Goal: Navigation & Orientation: Find specific page/section

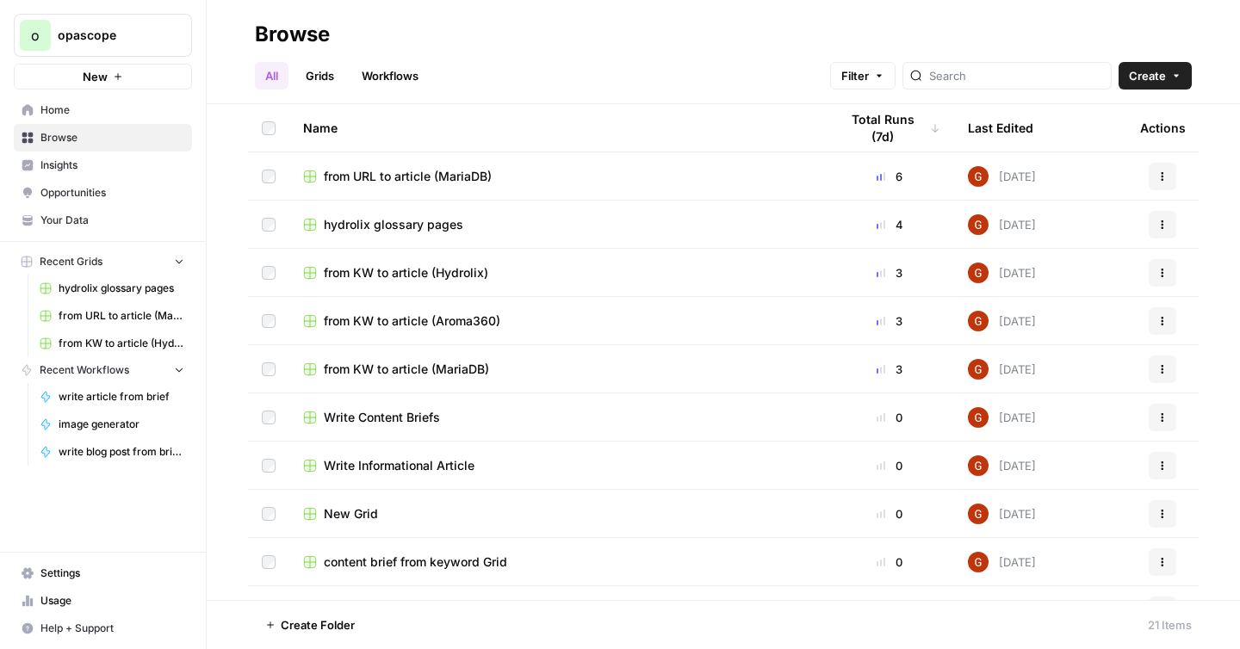
click at [87, 190] on span "Opportunities" at bounding box center [112, 192] width 144 height 15
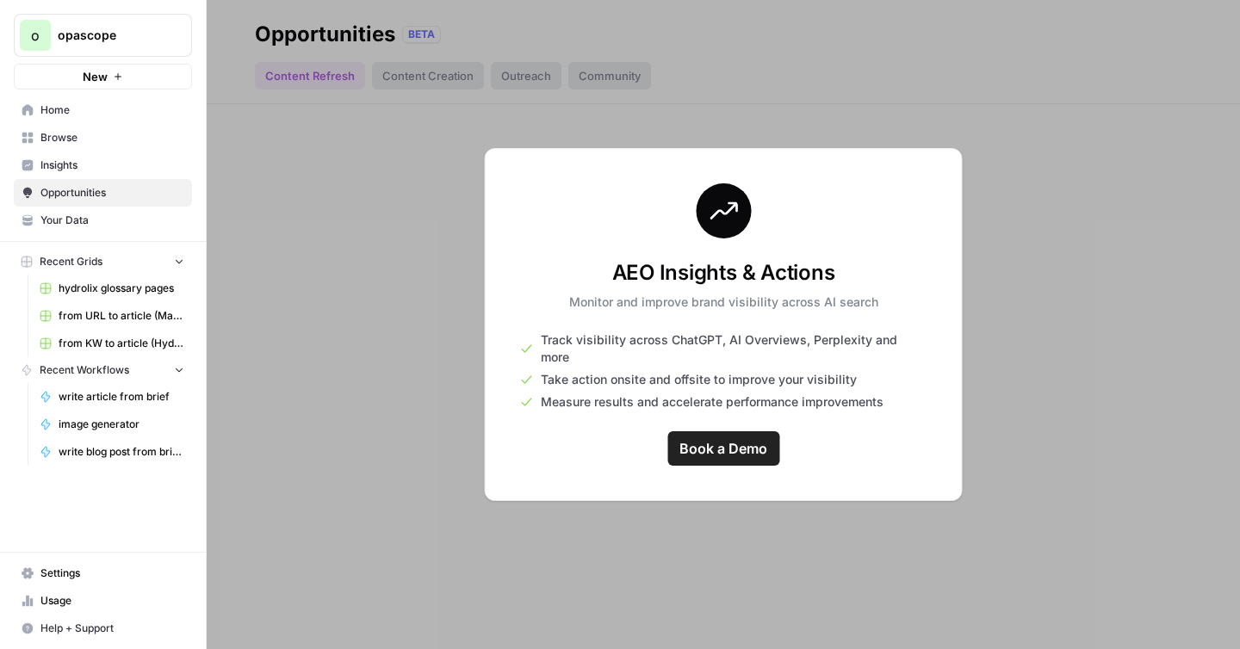
click at [74, 162] on span "Insights" at bounding box center [112, 165] width 144 height 15
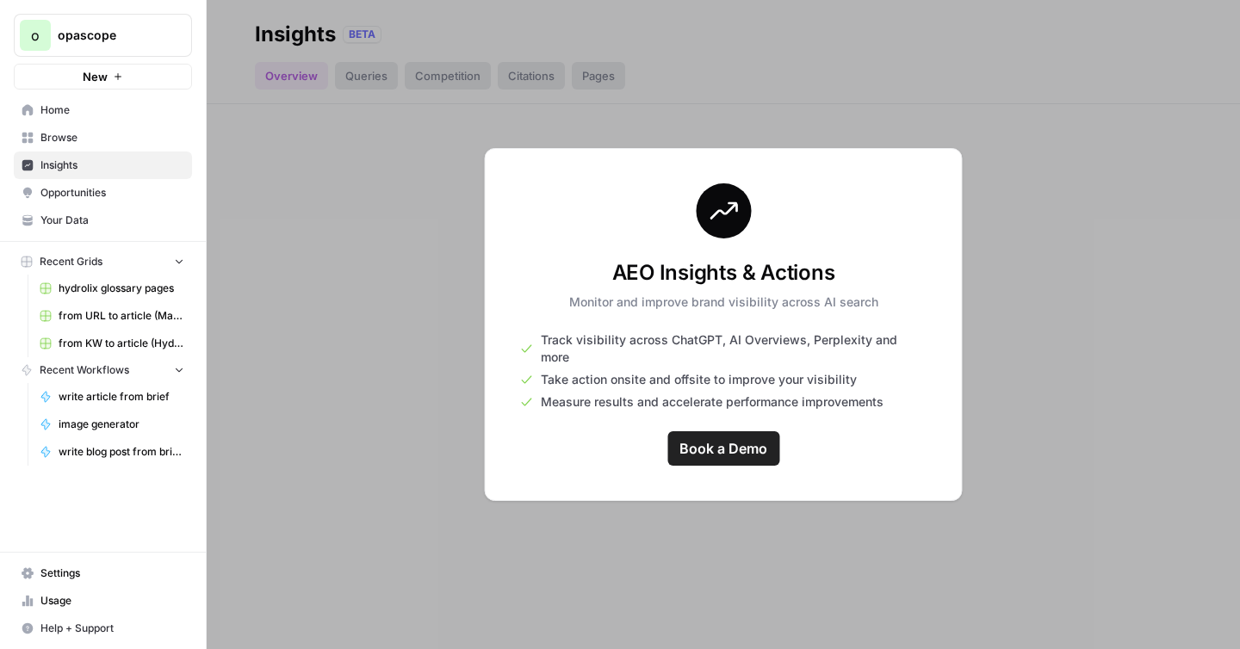
click at [87, 218] on span "Your Data" at bounding box center [112, 220] width 144 height 15
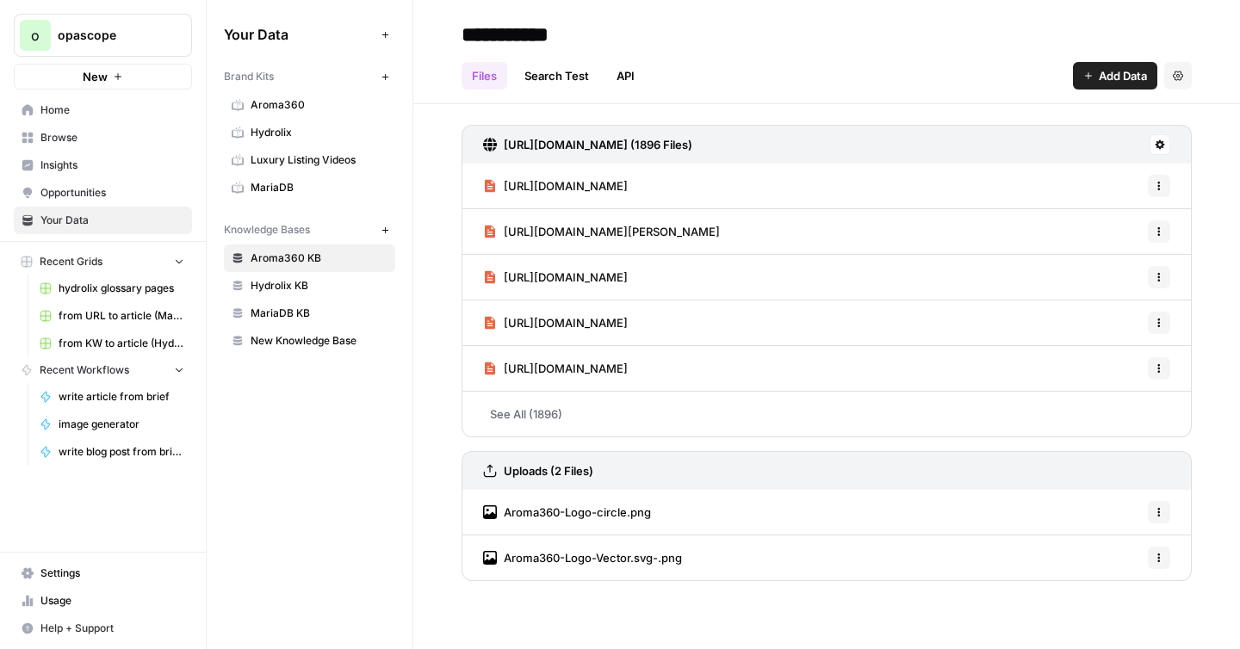
click at [90, 189] on span "Opportunities" at bounding box center [112, 192] width 144 height 15
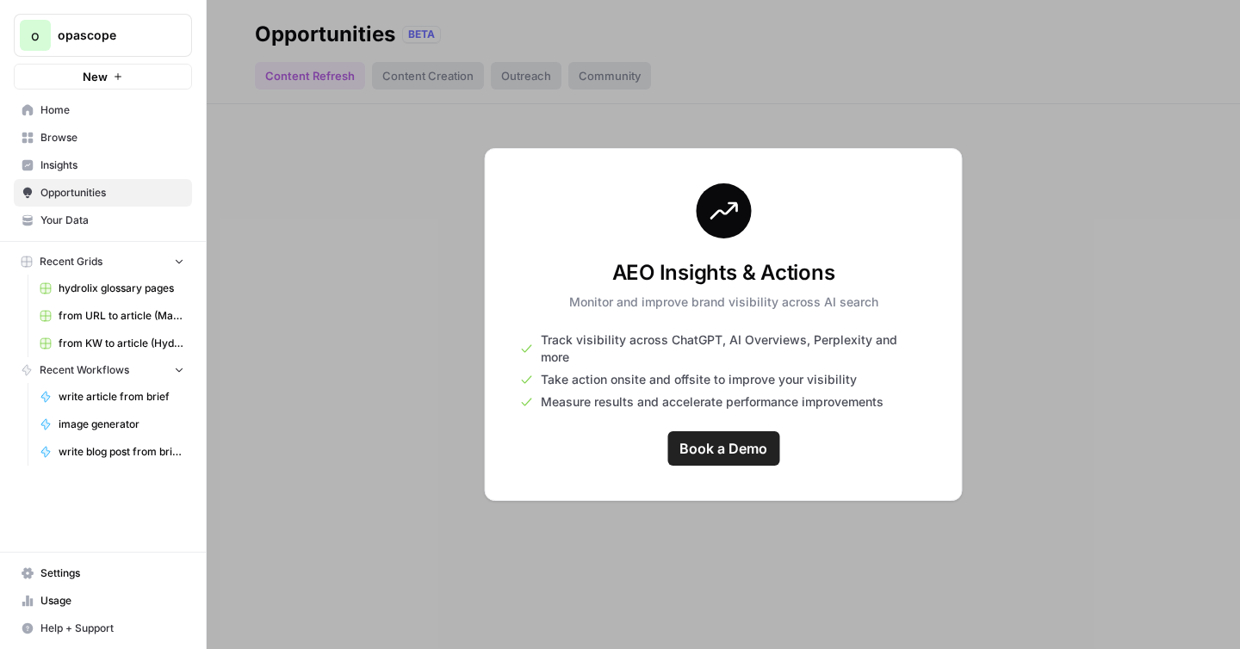
click at [80, 170] on span "Insights" at bounding box center [112, 165] width 144 height 15
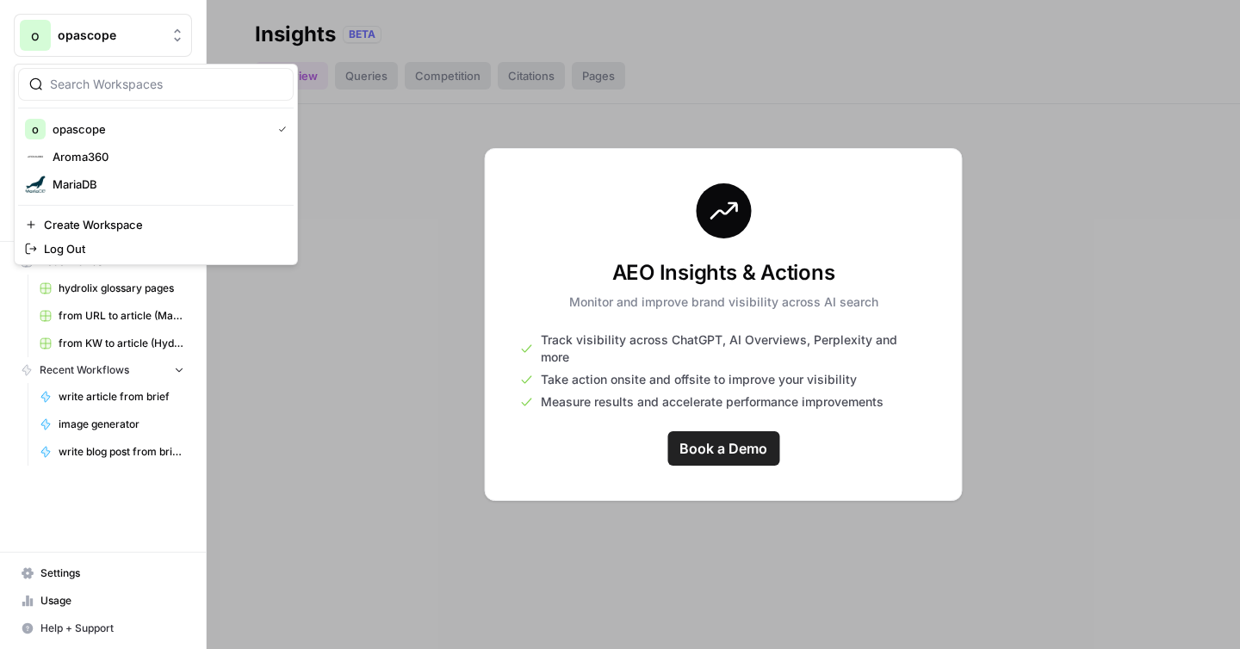
click at [133, 34] on span "opascope" at bounding box center [110, 35] width 104 height 17
click at [87, 150] on span "Aroma360" at bounding box center [166, 156] width 227 height 17
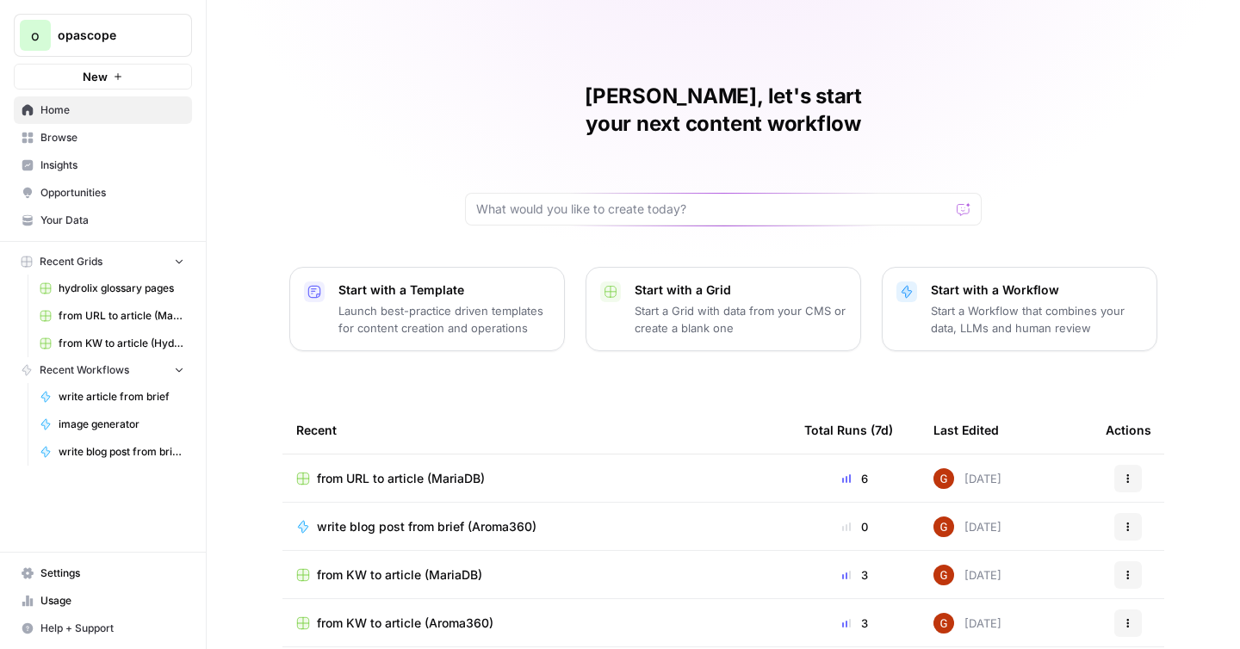
click at [49, 180] on link "Opportunities" at bounding box center [103, 193] width 178 height 28
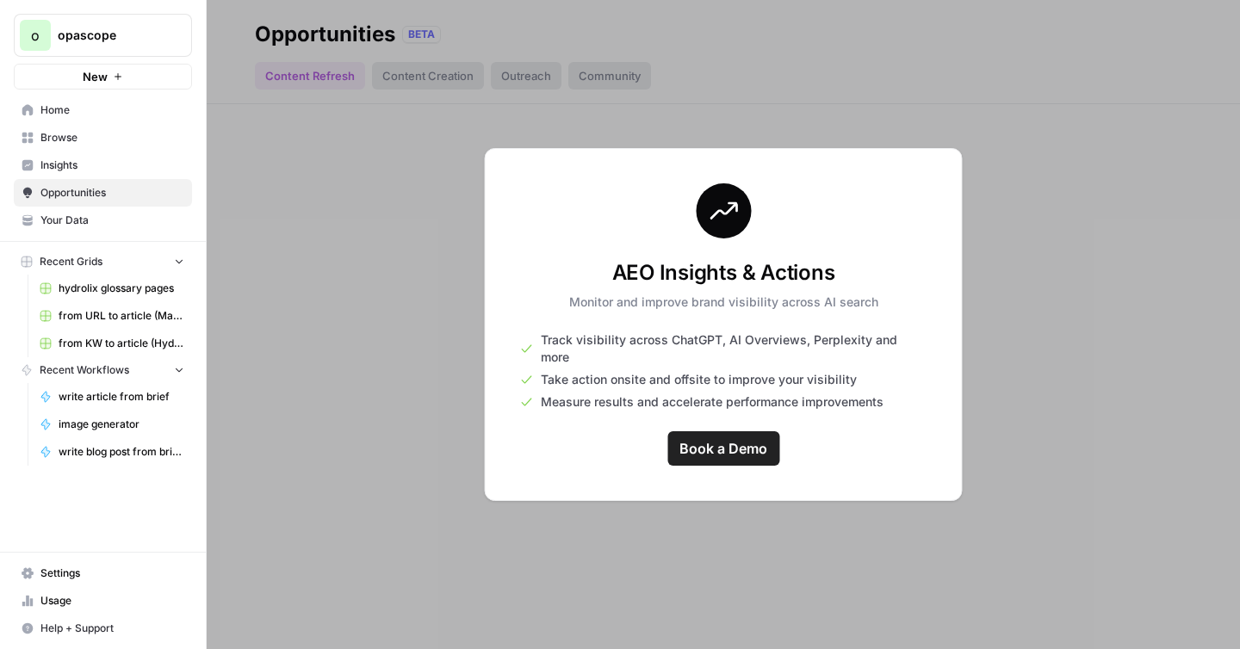
click at [413, 80] on div at bounding box center [723, 324] width 1033 height 649
click at [82, 170] on span "Insights" at bounding box center [112, 165] width 144 height 15
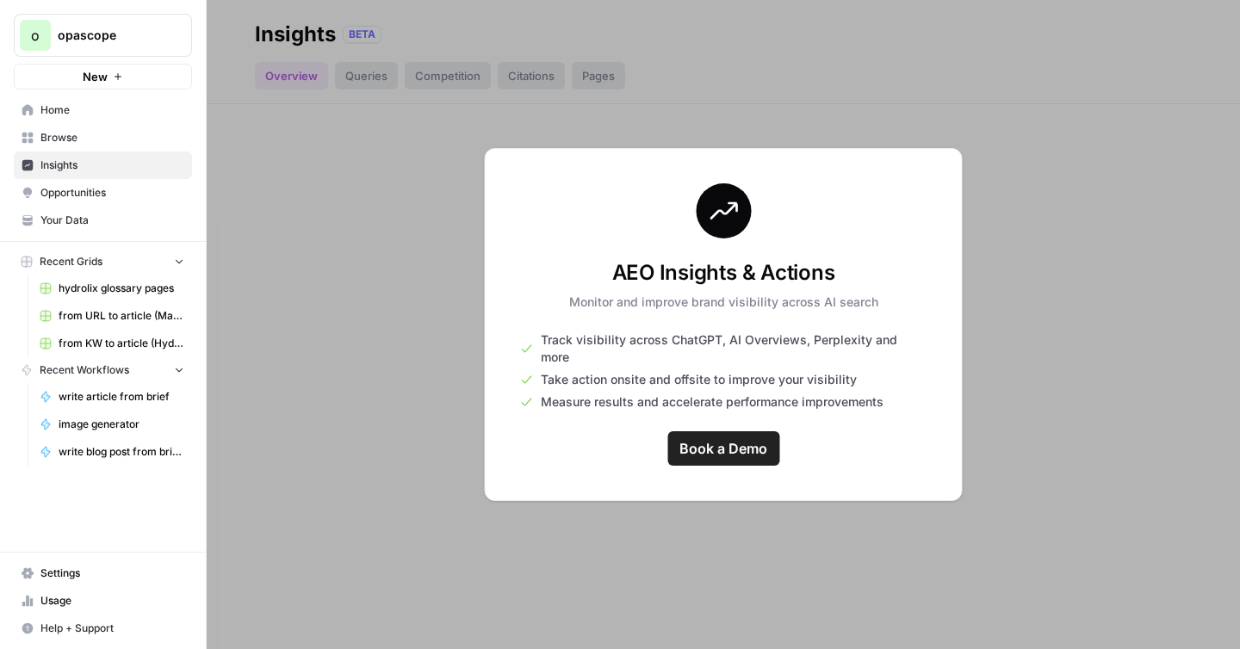
click at [46, 607] on span "Usage" at bounding box center [112, 600] width 144 height 15
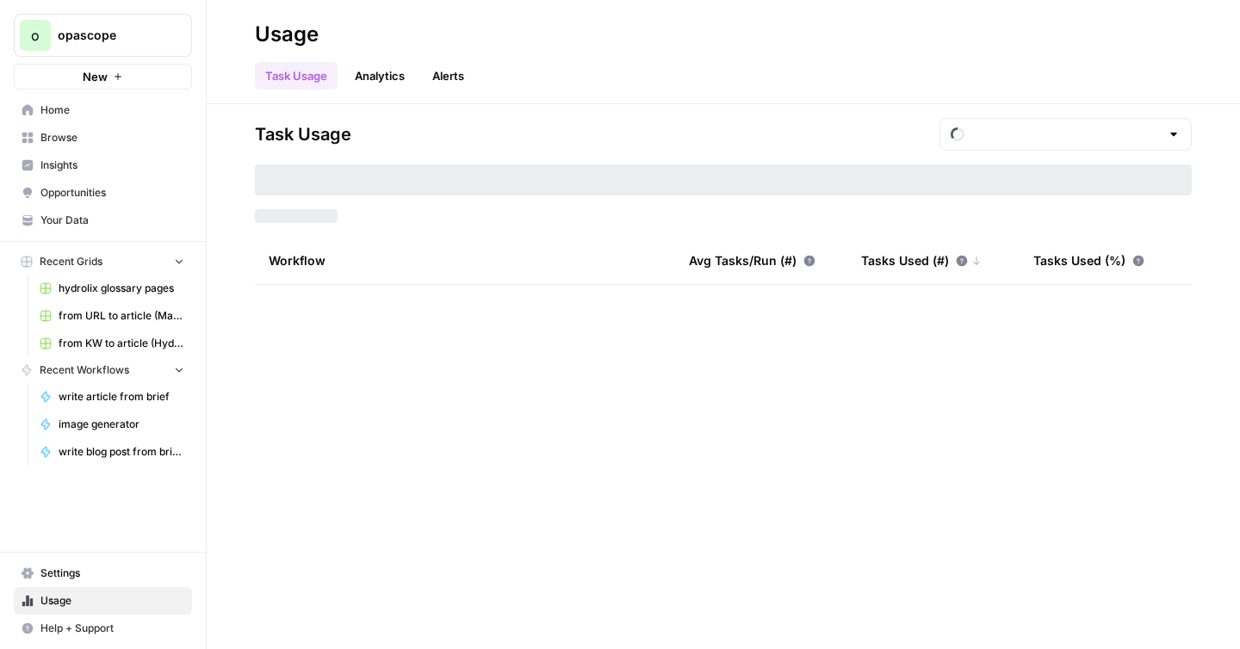
type input "September Included Tasks"
